Goal: Task Accomplishment & Management: Use online tool/utility

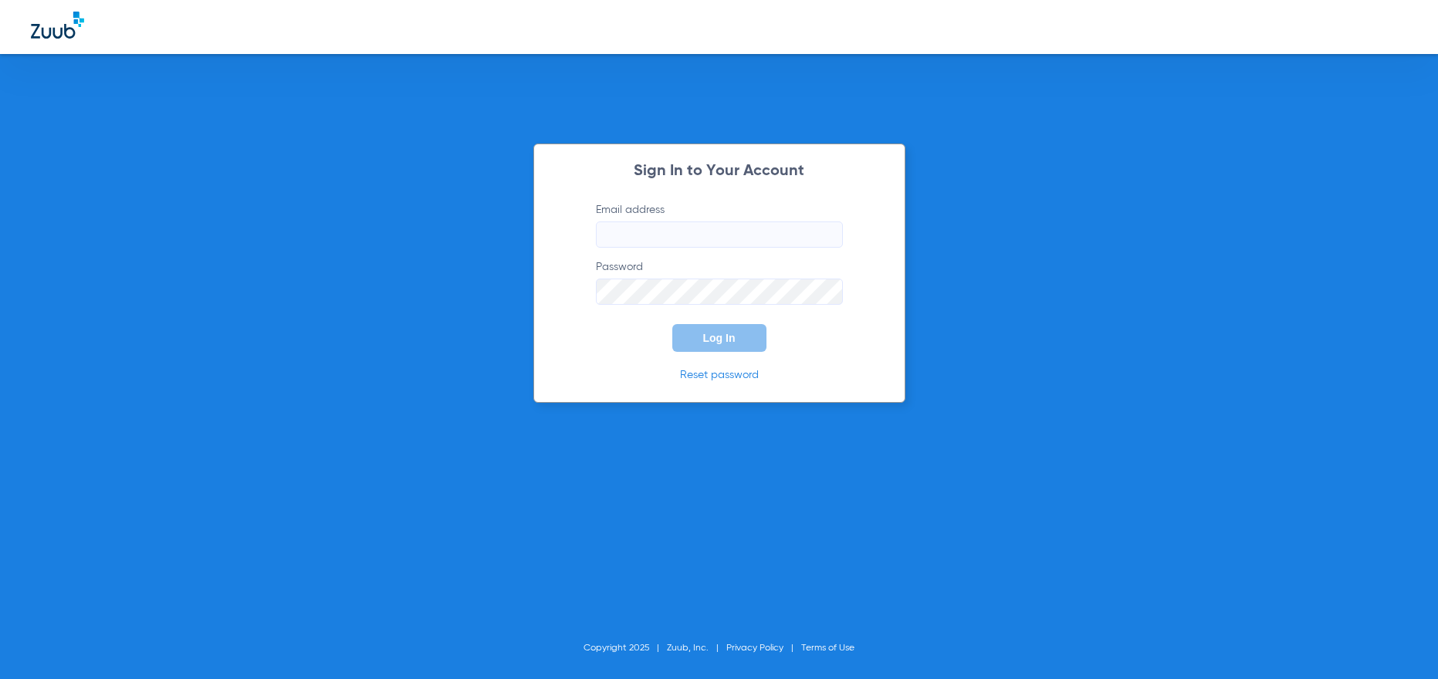
click at [662, 248] on input "Email address" at bounding box center [719, 234] width 247 height 26
click at [631, 231] on input "Email address" at bounding box center [719, 234] width 247 height 26
type input "sharonmacdonald54@mydentalmail.com"
click at [672, 324] on button "Log In" at bounding box center [719, 338] width 94 height 28
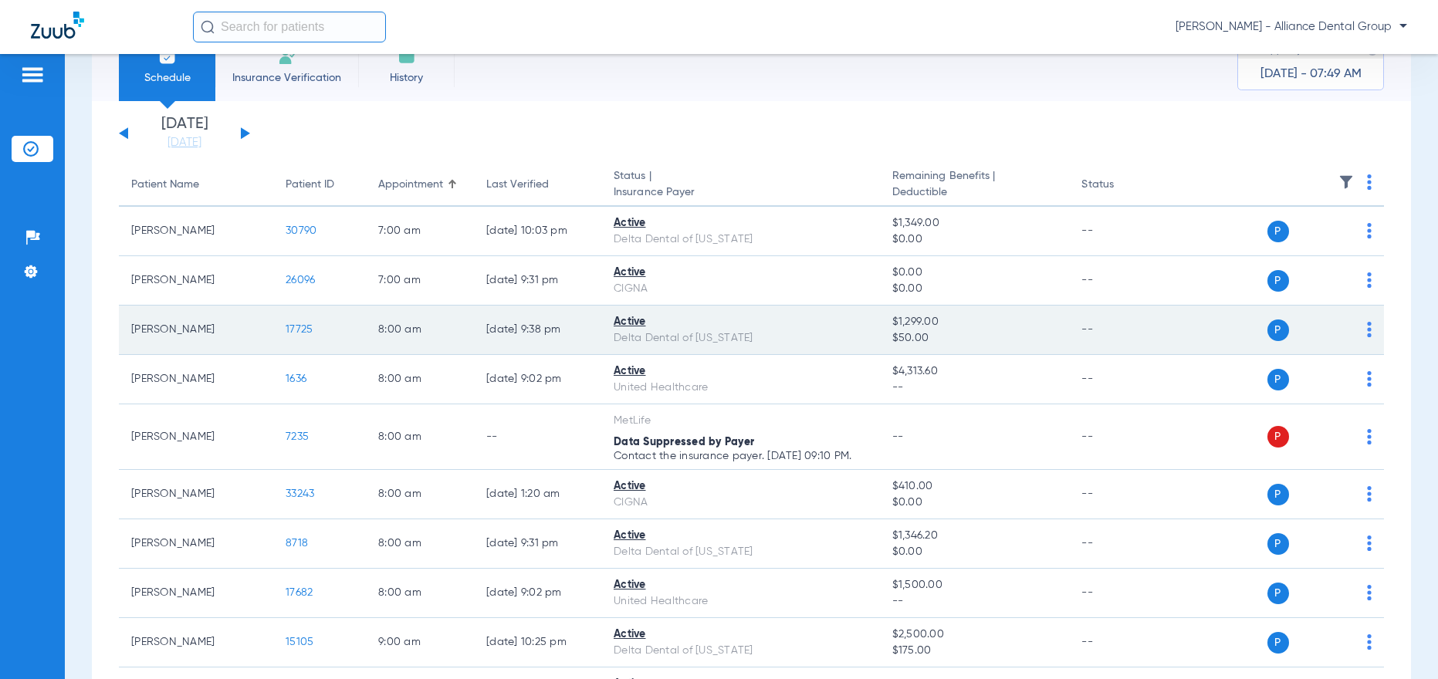
scroll to position [77, 0]
